Goal: Information Seeking & Learning: Check status

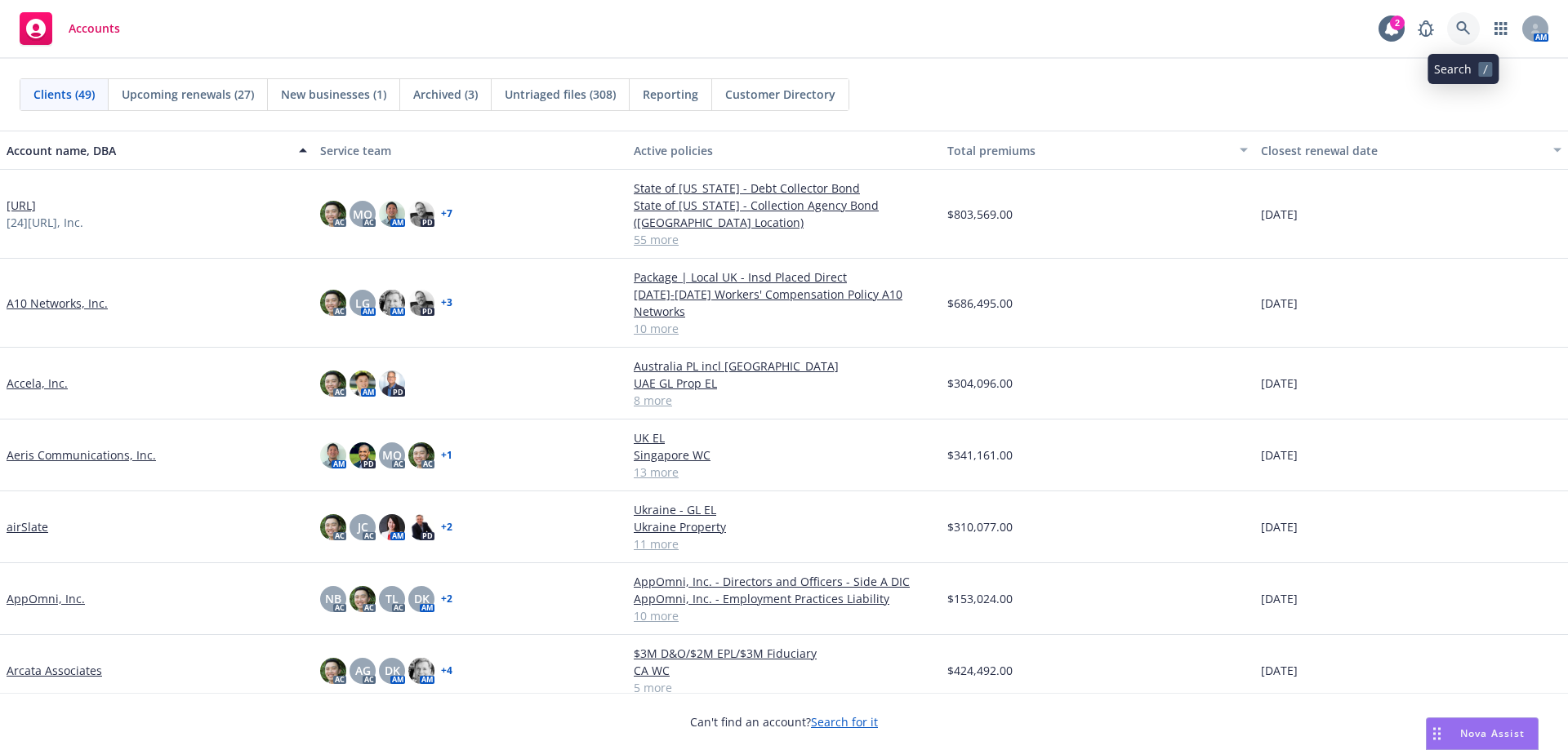
click at [1470, 32] on icon at bounding box center [1464, 28] width 15 height 15
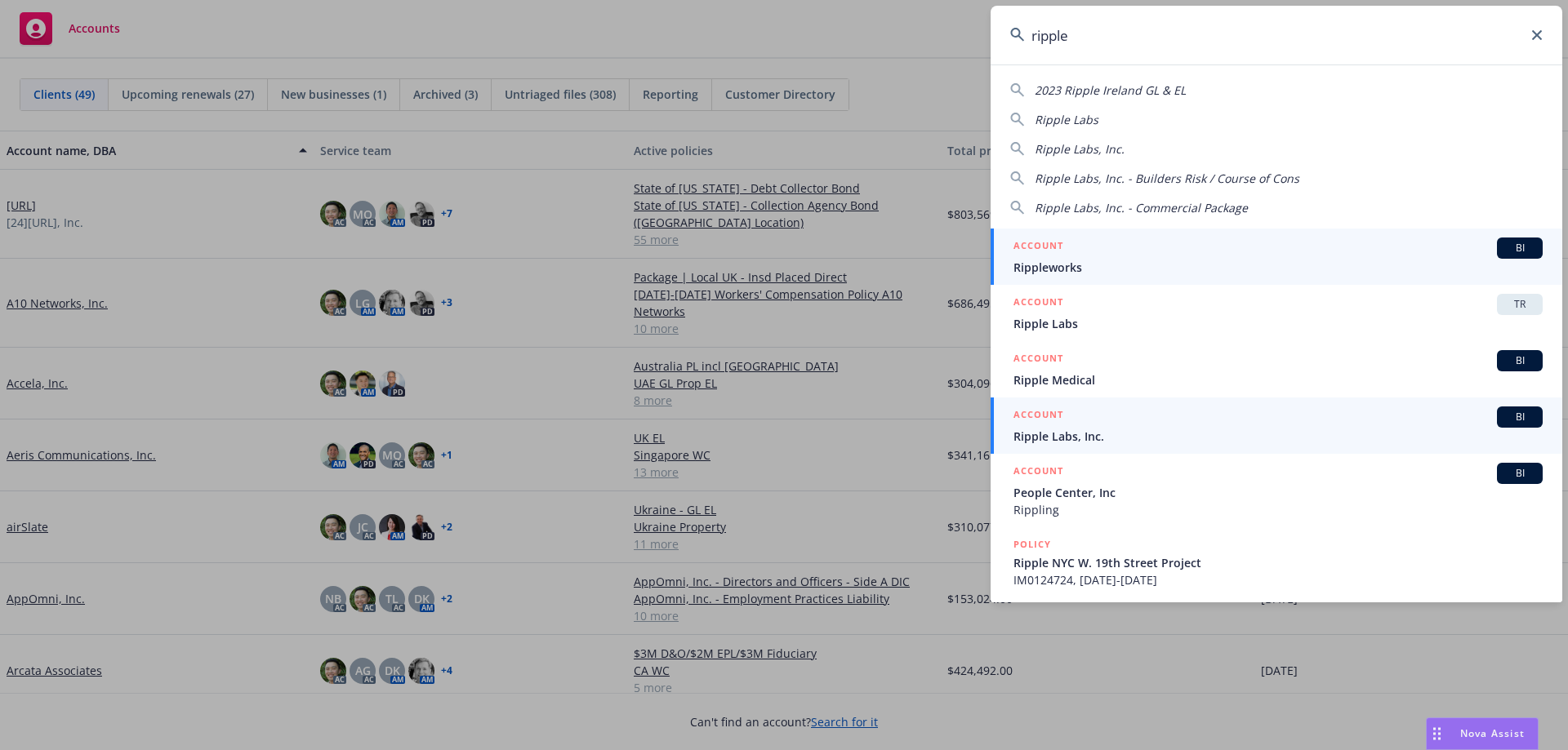
type input "ripple"
click at [1207, 437] on span "Ripple Labs, Inc." at bounding box center [1278, 436] width 530 height 17
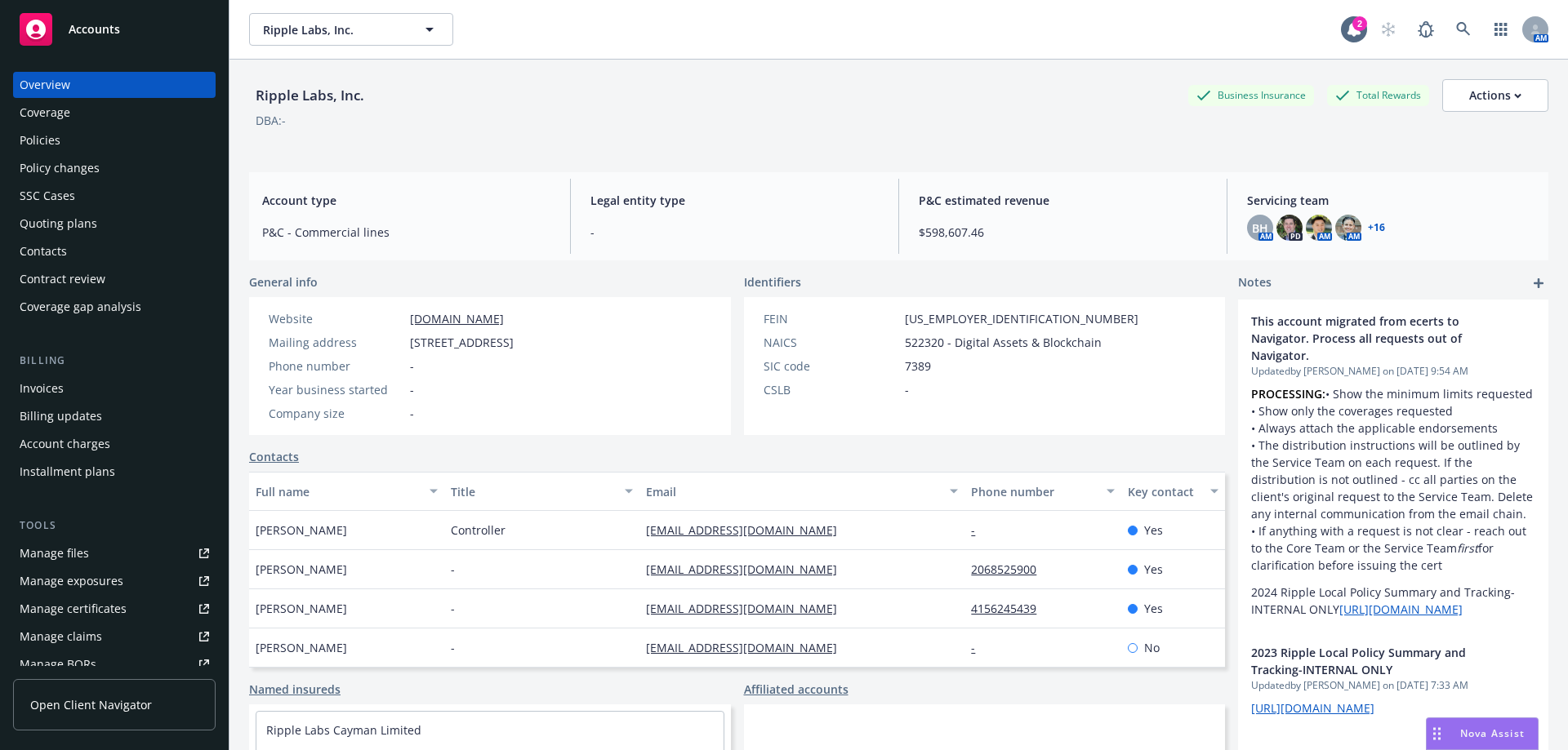
click at [82, 150] on div "Policies" at bounding box center [114, 141] width 189 height 26
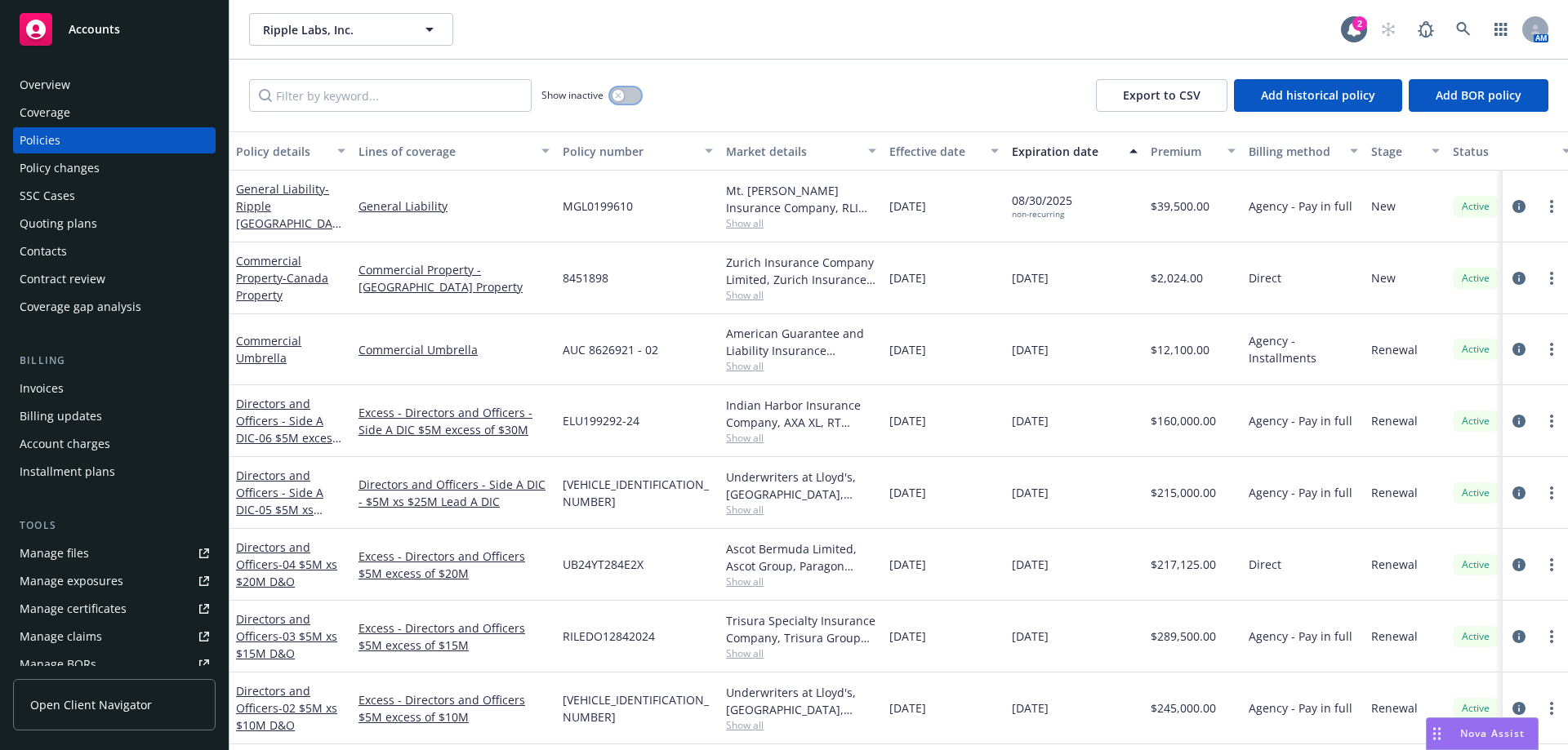
click at [624, 92] on button "button" at bounding box center [626, 96] width 31 height 17
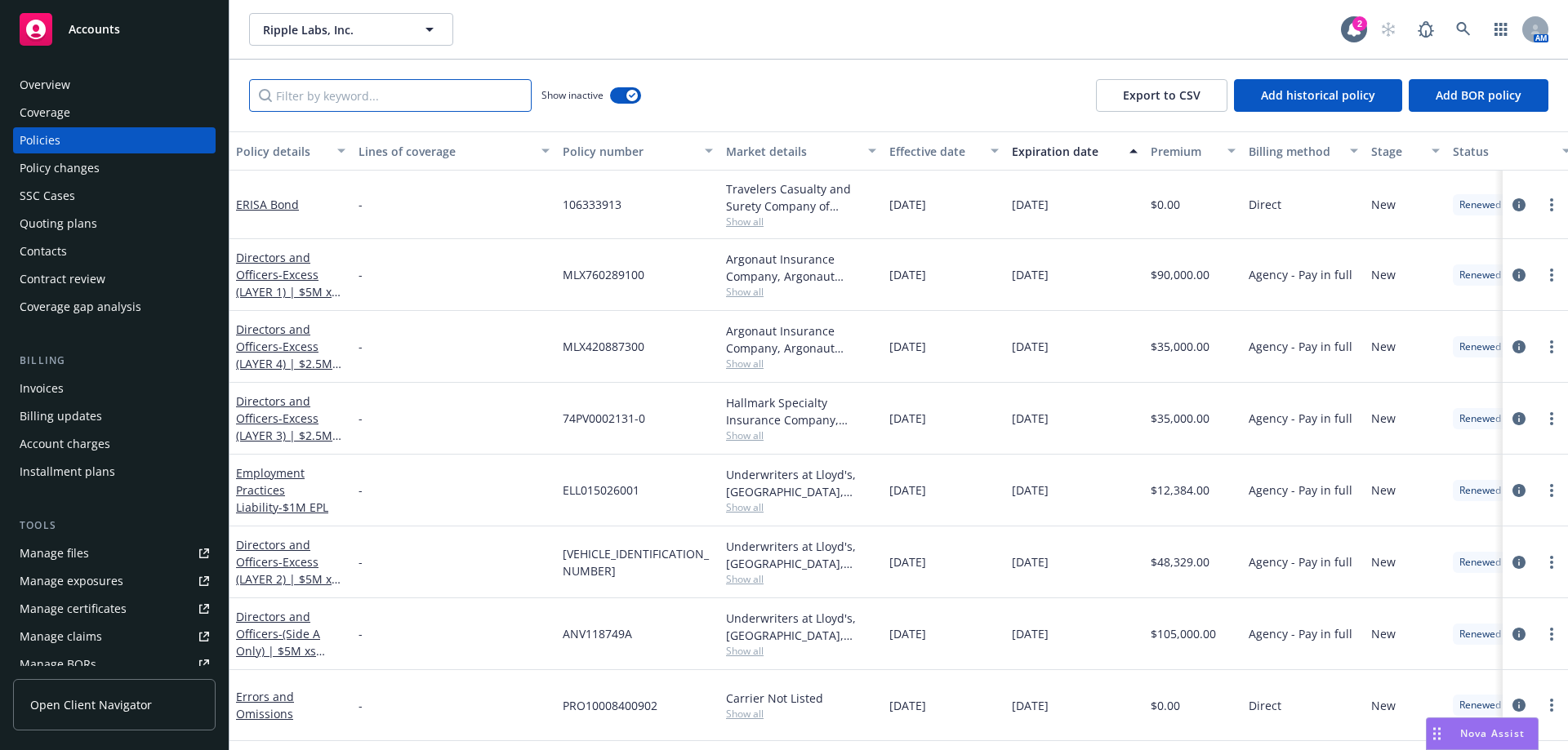
click at [441, 110] on input "Filter by keyword..." at bounding box center [390, 96] width 282 height 33
drag, startPoint x: 441, startPoint y: 110, endPoint x: 288, endPoint y: 110, distance: 153.0
click at [288, 110] on input "Filter by keyword..." at bounding box center [390, 96] width 282 height 33
paste input "WC 0830886 - 01"
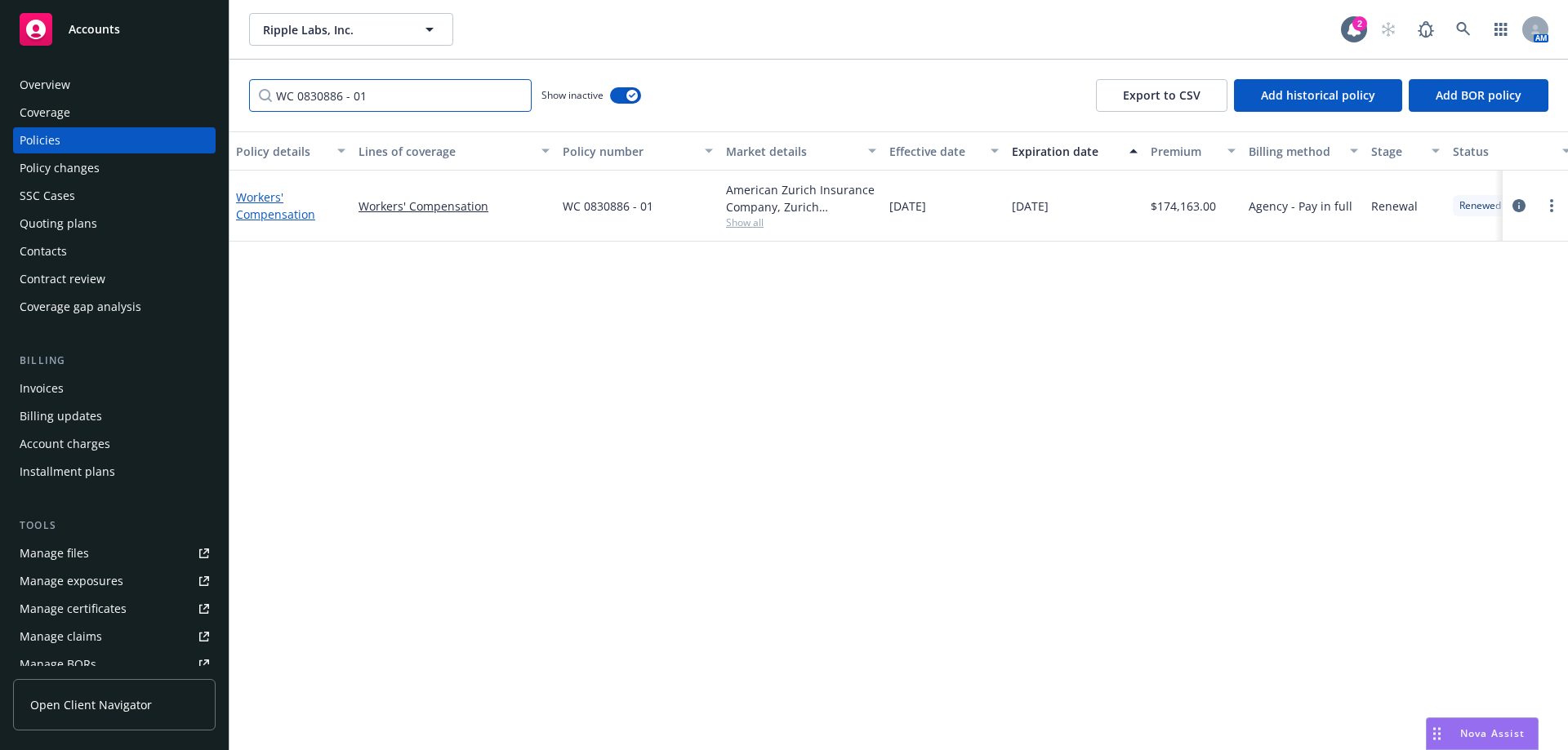
type input "WC 0830886 - 01"
click at [303, 209] on link "Workers' Compensation" at bounding box center [276, 206] width 79 height 33
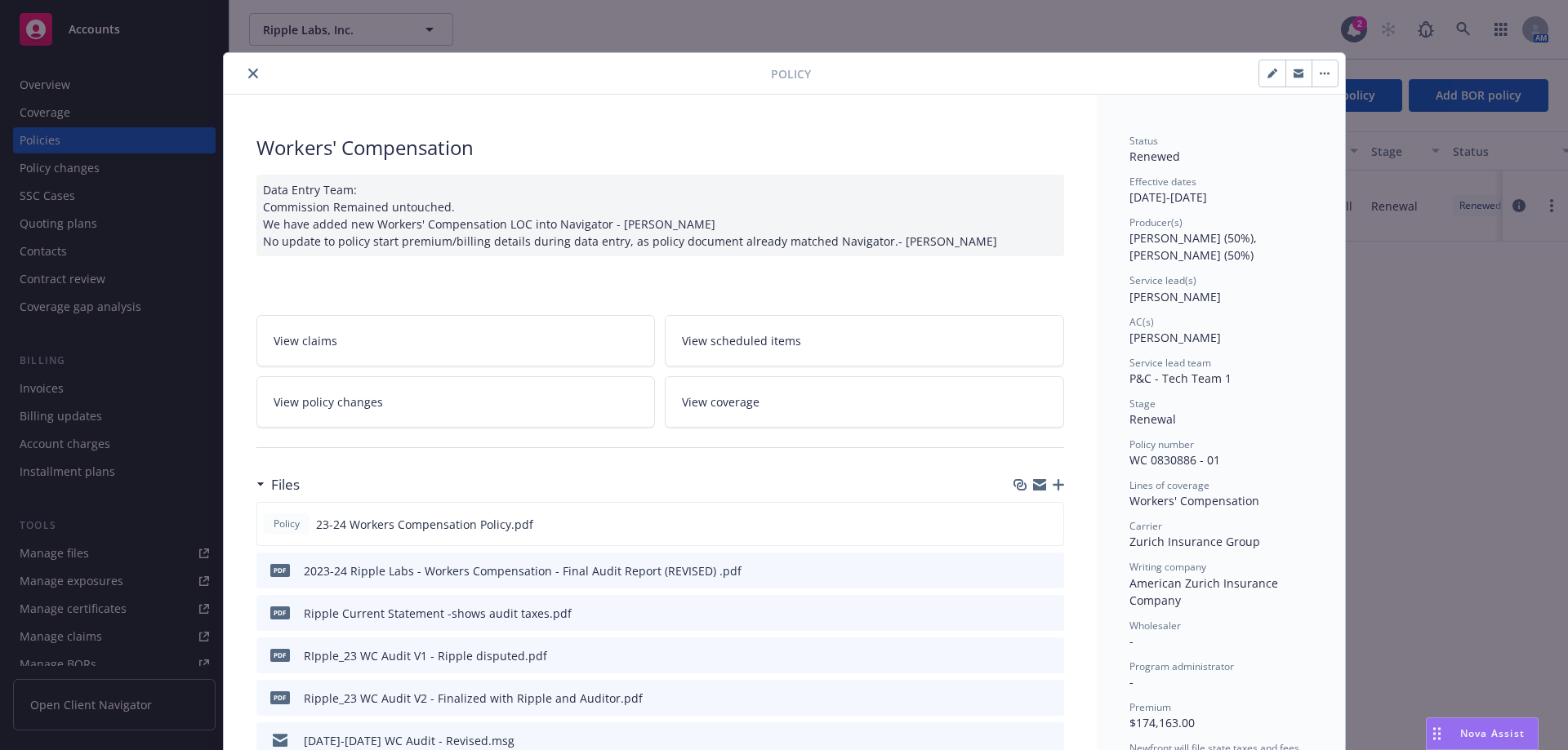
click at [1042, 575] on icon "preview file" at bounding box center [1049, 570] width 15 height 11
click at [518, 423] on link "View policy changes" at bounding box center [456, 402] width 399 height 51
